Goal: Information Seeking & Learning: Learn about a topic

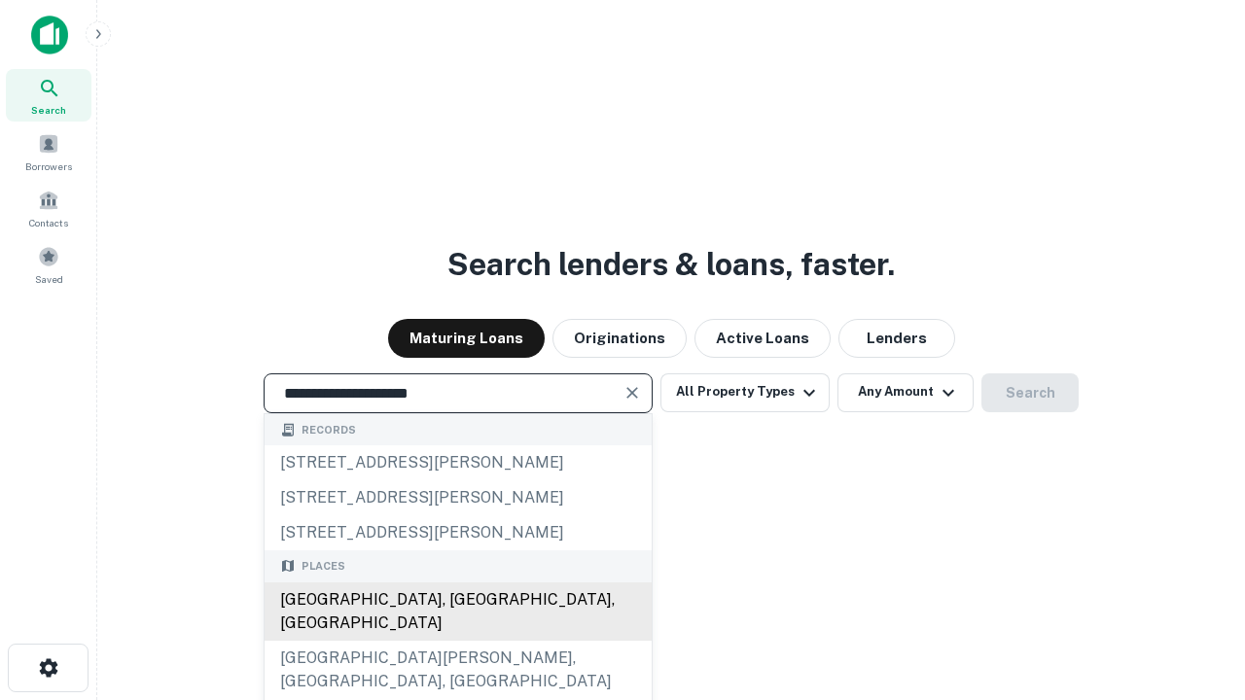
click at [457, 641] on div "[GEOGRAPHIC_DATA], [GEOGRAPHIC_DATA], [GEOGRAPHIC_DATA]" at bounding box center [457, 611] width 387 height 58
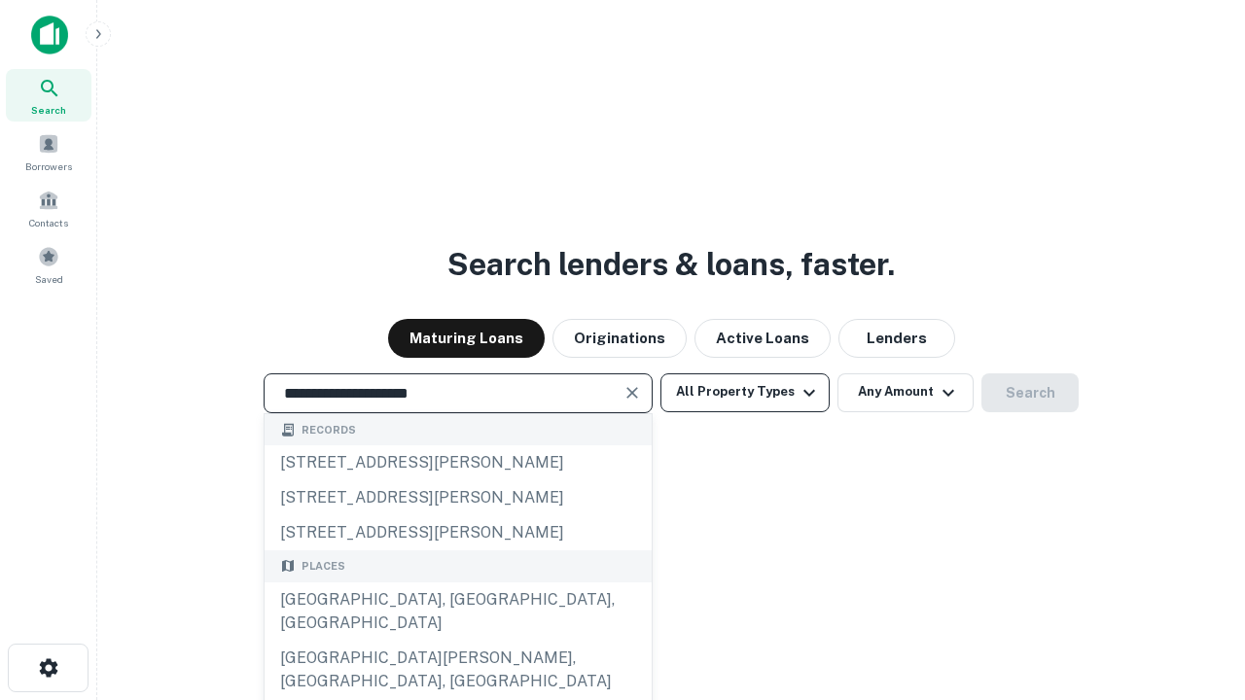
click at [745, 392] on button "All Property Types" at bounding box center [744, 392] width 169 height 39
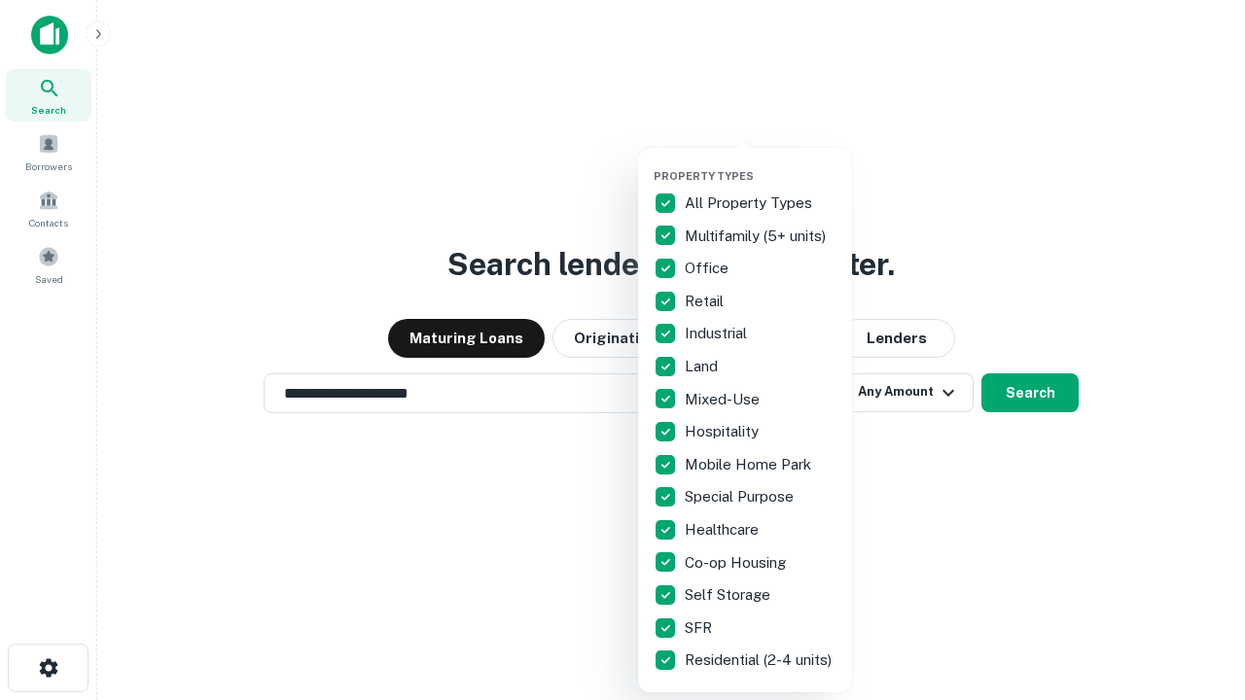
type input "**********"
click at [760, 163] on button "button" at bounding box center [760, 163] width 214 height 1
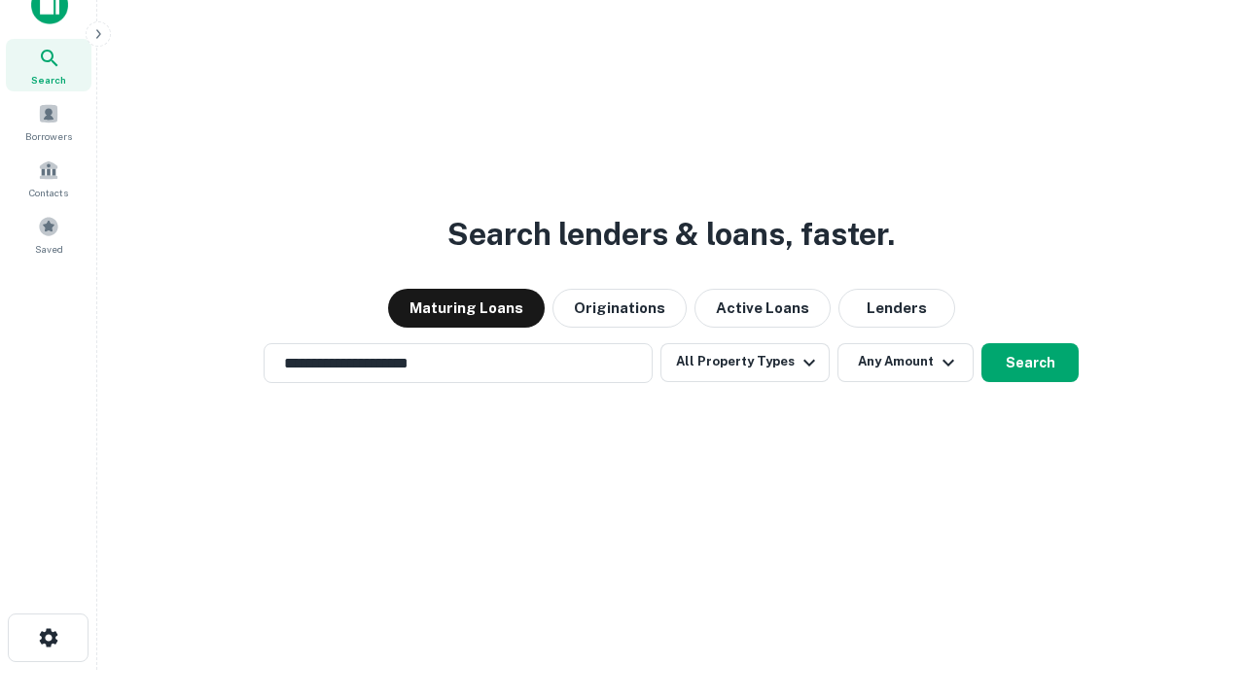
scroll to position [12, 234]
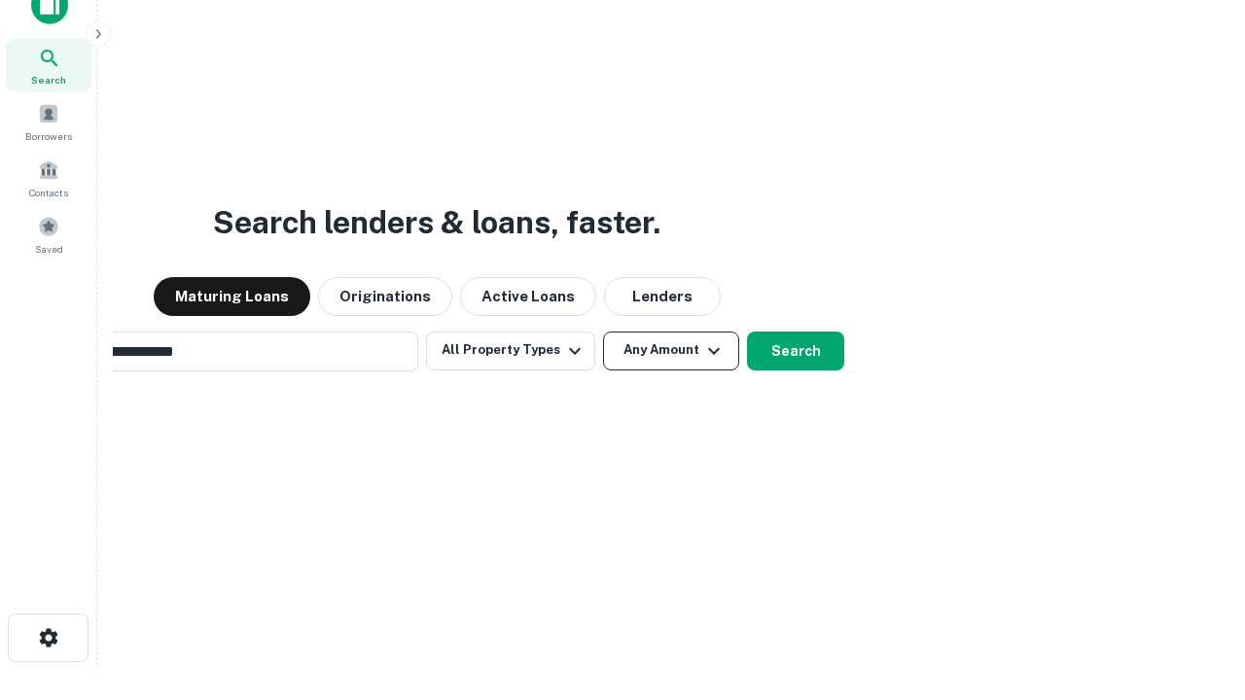
click at [603, 332] on button "Any Amount" at bounding box center [671, 351] width 136 height 39
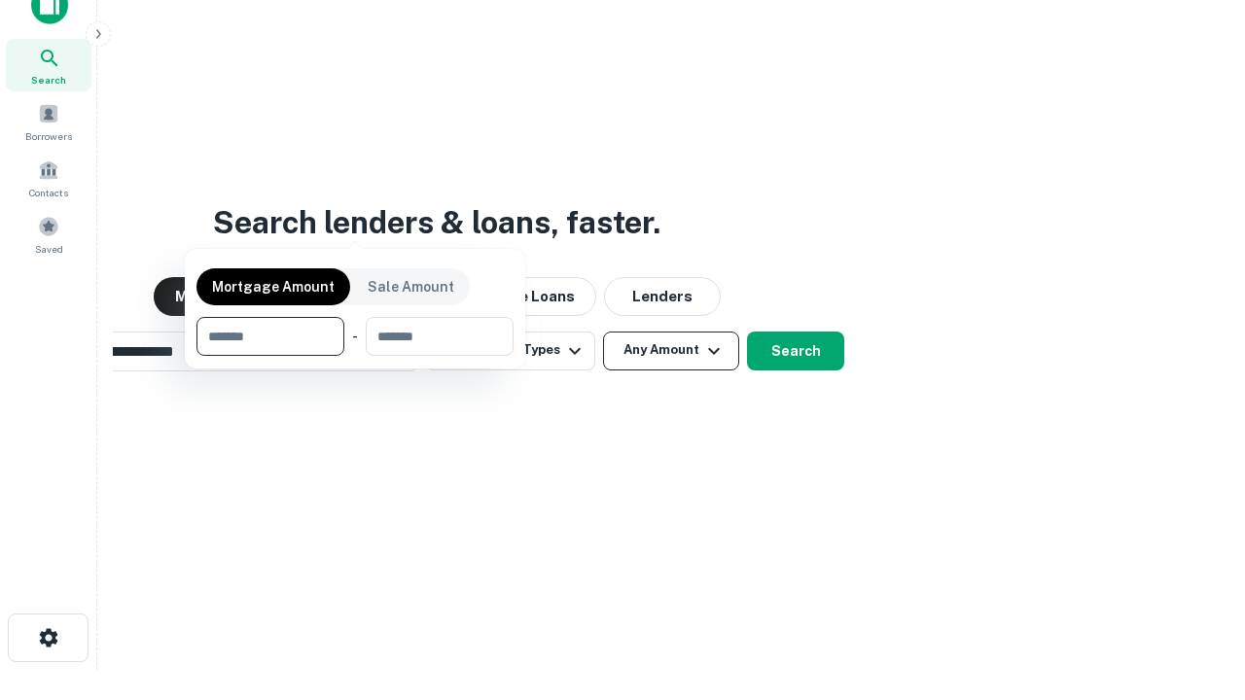
scroll to position [31, 0]
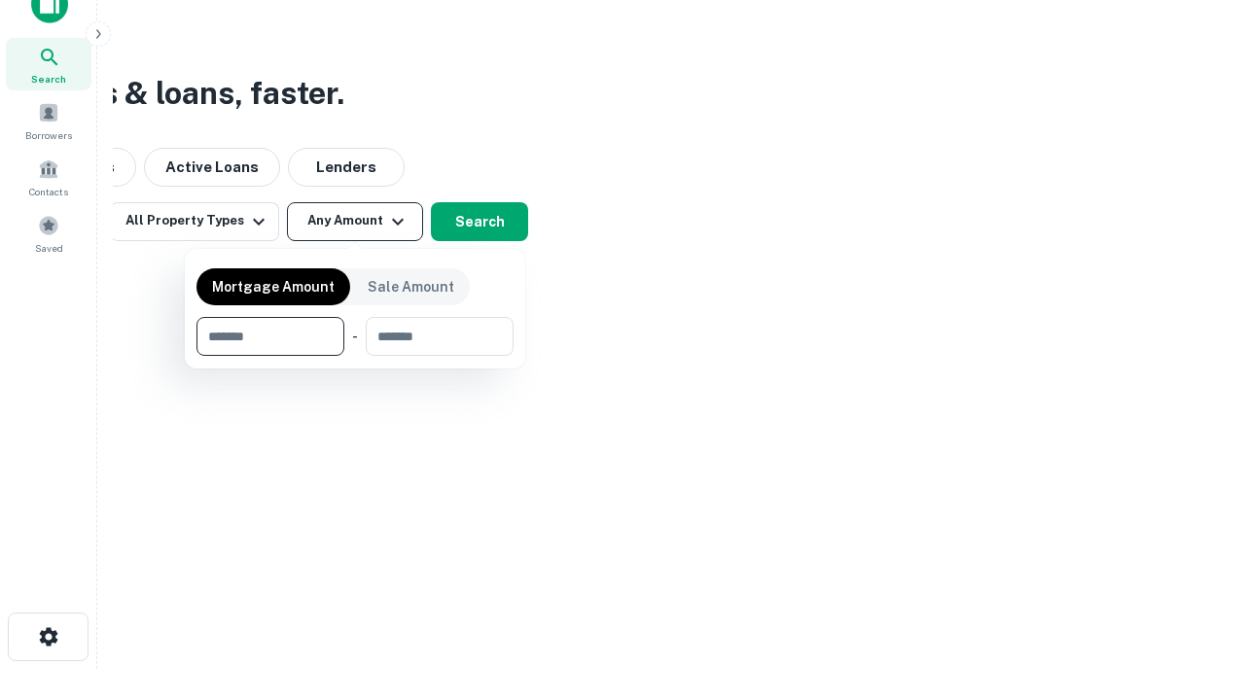
type input "*******"
click at [355, 356] on button "button" at bounding box center [354, 356] width 317 height 1
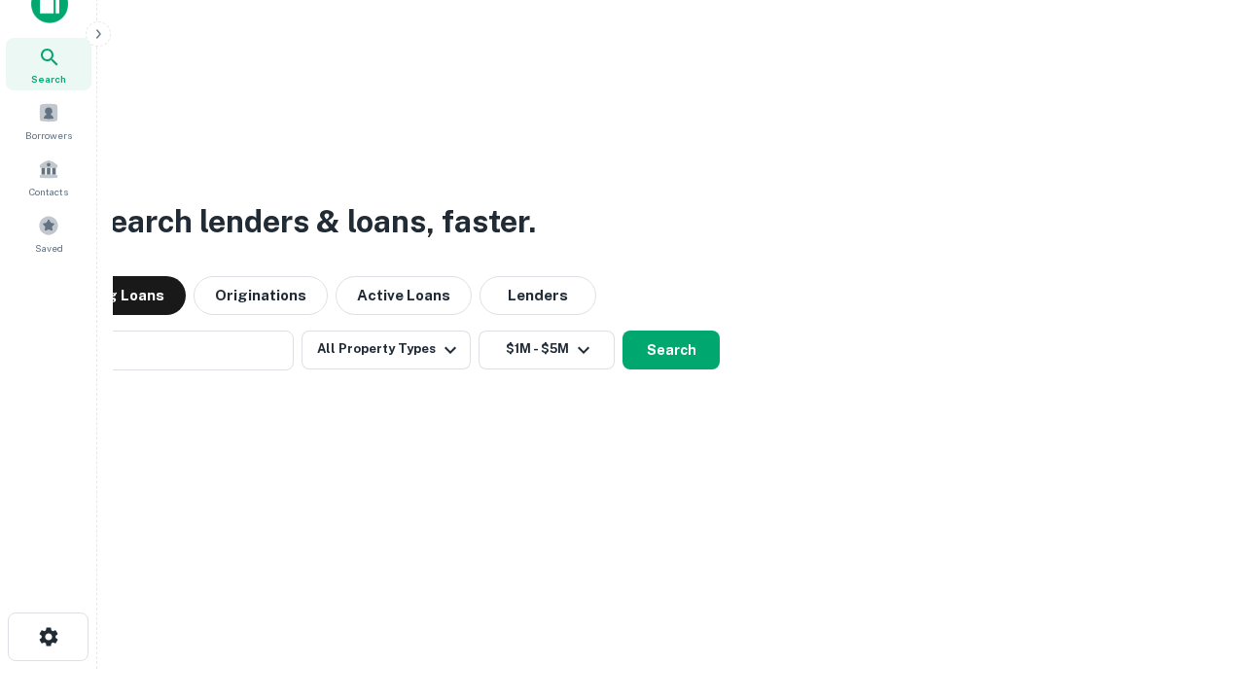
scroll to position [30, 0]
click at [622, 332] on button "Search" at bounding box center [670, 351] width 97 height 39
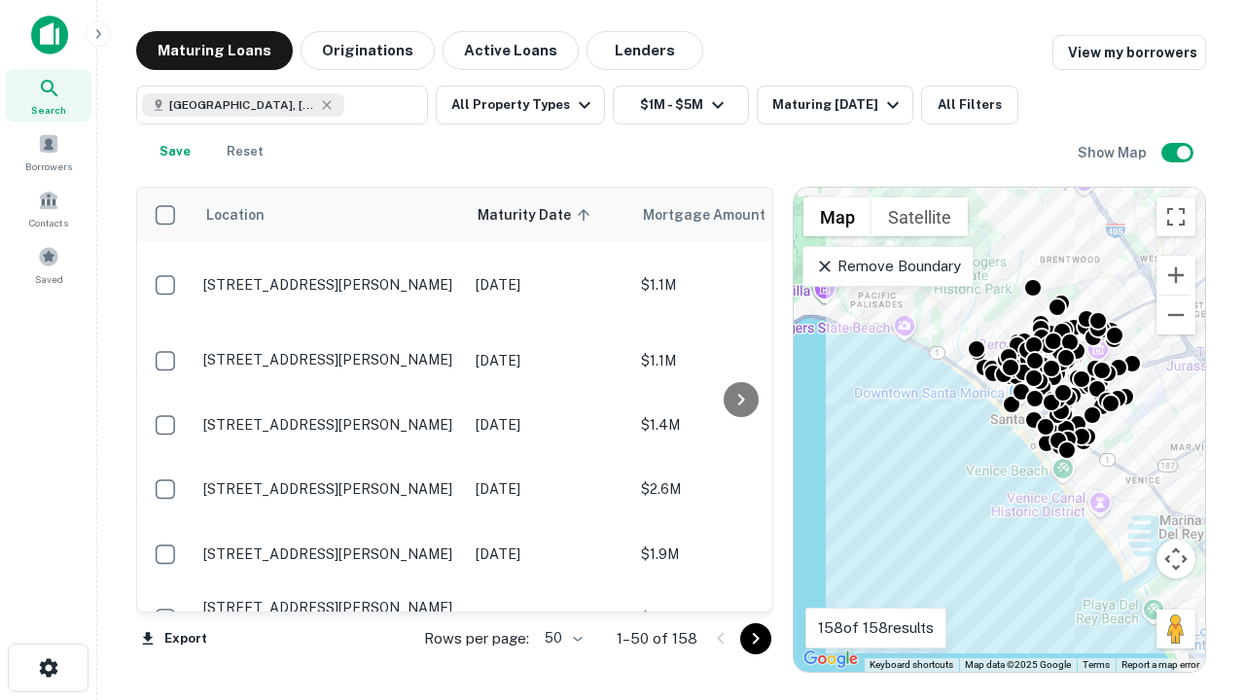
click at [560, 638] on body "Search Borrowers Contacts Saved Maturing Loans Originations Active Loans Lender…" at bounding box center [622, 350] width 1245 height 700
click at [561, 589] on li "25" at bounding box center [561, 589] width 56 height 35
